Goal: Entertainment & Leisure: Consume media (video, audio)

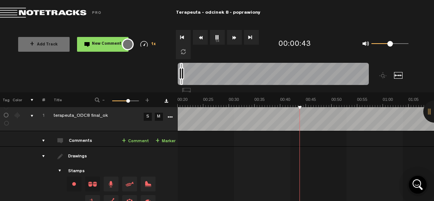
scroll to position [6, 0]
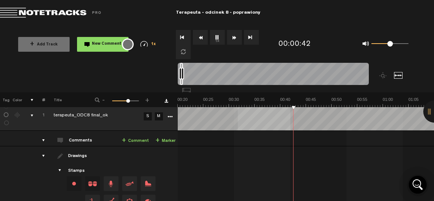
click at [101, 26] on div "Loading... 100% + Add Track New Comment 1x 0.25x 0.5x 0.75x 1x 1.25x 1.5x 1.75x…" at bounding box center [217, 26] width 434 height 0
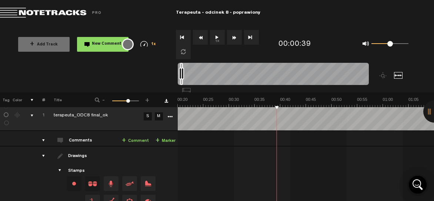
click at [214, 35] on button "1x" at bounding box center [217, 37] width 15 height 15
click at [215, 36] on button "1x" at bounding box center [217, 37] width 15 height 15
click at [116, 20] on md-toolbar "Exit Project Terapeuta - odcinek 8 - poprawiony" at bounding box center [217, 13] width 434 height 26
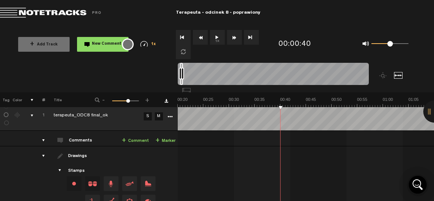
click at [220, 38] on button "1x" at bounding box center [217, 37] width 15 height 15
click at [215, 36] on button "1x" at bounding box center [217, 37] width 15 height 15
click at [218, 38] on button "1x" at bounding box center [217, 37] width 15 height 15
click at [91, 72] on nt-zoom-navigation-bar at bounding box center [217, 78] width 434 height 30
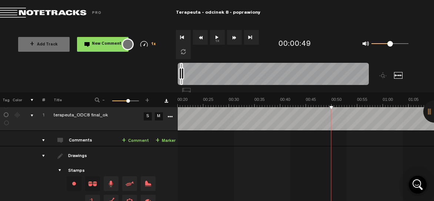
click at [216, 37] on button "1x" at bounding box center [217, 37] width 15 height 15
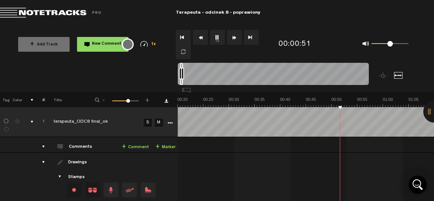
click at [214, 33] on button "1x" at bounding box center [217, 37] width 15 height 15
click at [115, 85] on nt-zoom-navigation-bar at bounding box center [217, 78] width 434 height 30
click at [221, 40] on button "1x" at bounding box center [217, 37] width 15 height 15
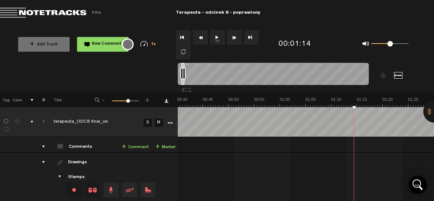
click at [106, 81] on nt-zoom-navigation-bar at bounding box center [217, 78] width 434 height 30
click at [214, 37] on button "1x" at bounding box center [217, 37] width 15 height 15
